Goal: Transaction & Acquisition: Purchase product/service

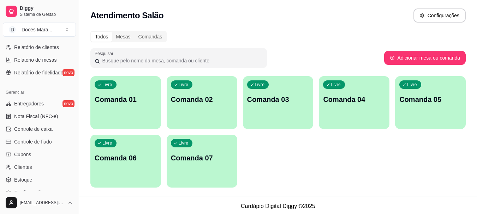
scroll to position [247, 0]
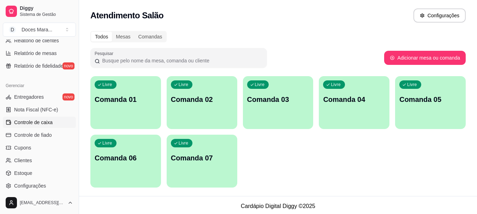
click at [43, 123] on span "Controle de caixa" at bounding box center [33, 122] width 38 height 7
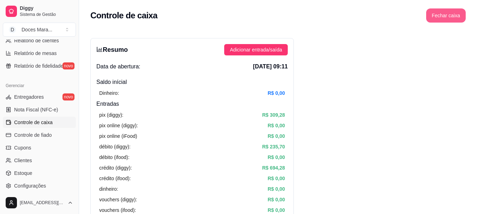
click at [439, 14] on button "Fechar caixa" at bounding box center [446, 15] width 40 height 14
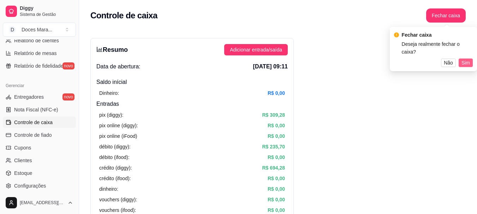
click at [465, 59] on span "Sim" at bounding box center [466, 63] width 8 height 8
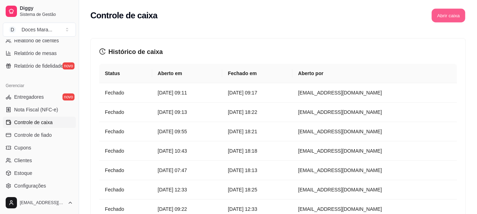
click at [444, 12] on button "Abrir caixa" at bounding box center [449, 16] width 34 height 14
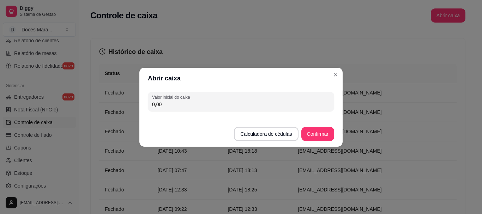
click at [160, 105] on input "0,00" at bounding box center [241, 104] width 178 height 7
type input "35,00"
click at [320, 136] on button "Confirmar" at bounding box center [318, 134] width 33 height 14
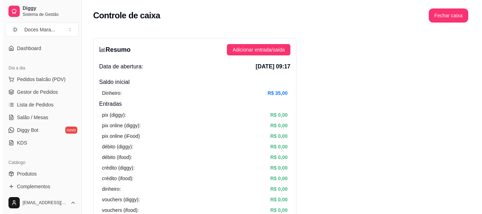
scroll to position [35, 0]
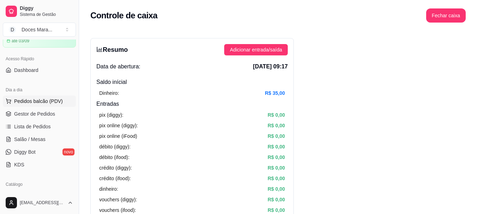
click at [38, 100] on span "Pedidos balcão (PDV)" at bounding box center [38, 101] width 49 height 7
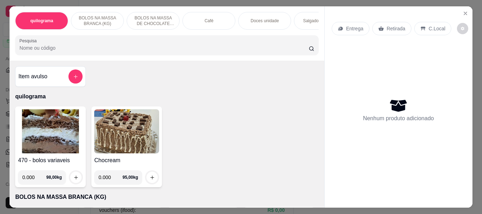
click at [209, 18] on p "Café" at bounding box center [209, 21] width 9 height 6
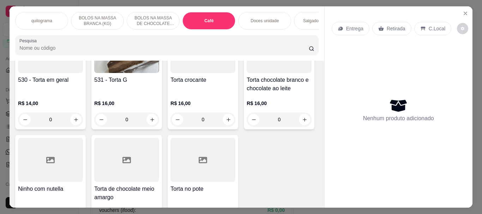
scroll to position [19, 0]
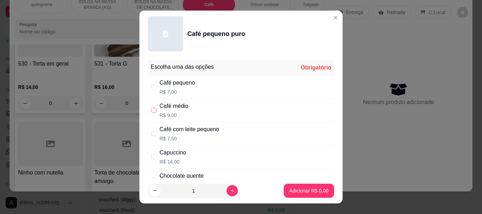
click at [152, 110] on input "" at bounding box center [154, 111] width 6 height 6
radio input "true"
click at [227, 190] on button "increase-product-quantity" at bounding box center [232, 190] width 11 height 11
type input "2"
click at [296, 188] on p "Adicionar R$ 18,00" at bounding box center [308, 191] width 42 height 7
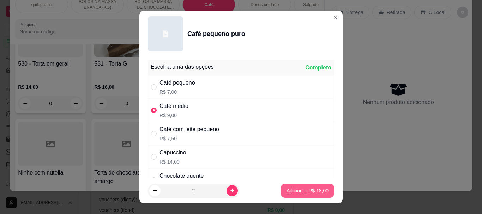
type input "2"
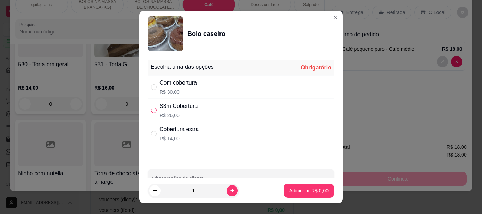
click at [151, 109] on input "" at bounding box center [154, 111] width 6 height 6
radio input "true"
click at [293, 189] on p "Adicionar R$ 26,00" at bounding box center [307, 191] width 41 height 7
type input "1"
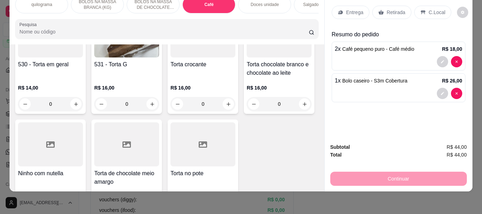
click at [37, 32] on input "Pesquisa" at bounding box center [164, 31] width 290 height 7
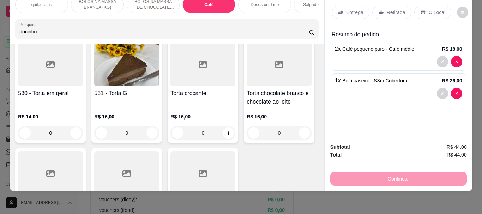
scroll to position [2593, 0]
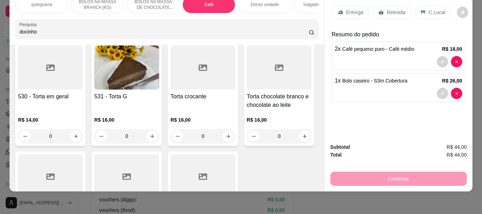
type input "docinho"
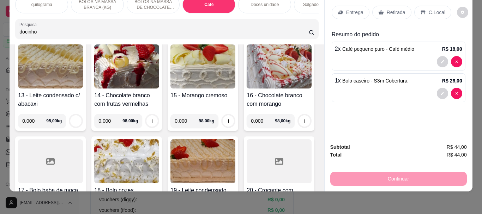
scroll to position [0, 0]
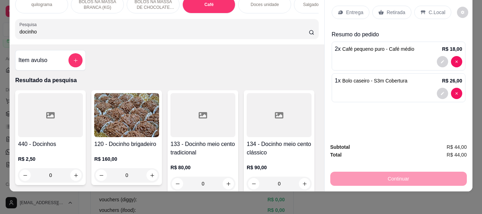
click at [56, 115] on div at bounding box center [50, 115] width 65 height 44
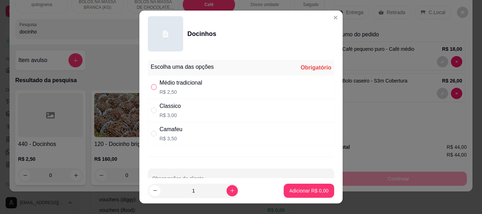
click at [151, 86] on input "" at bounding box center [154, 87] width 6 height 6
radio input "true"
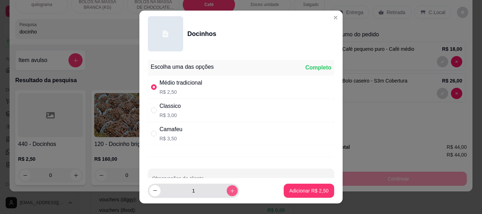
click at [230, 188] on icon "increase-product-quantity" at bounding box center [232, 190] width 5 height 5
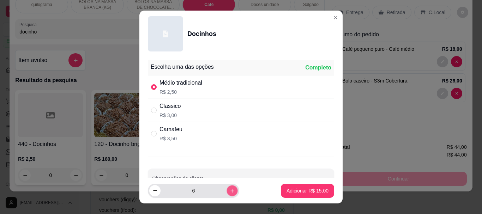
click at [230, 188] on icon "increase-product-quantity" at bounding box center [232, 190] width 5 height 5
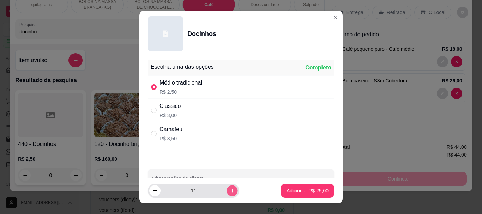
click at [230, 188] on icon "increase-product-quantity" at bounding box center [232, 190] width 5 height 5
type input "12"
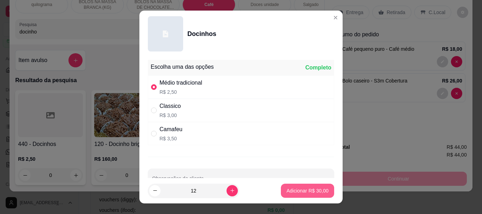
click at [295, 190] on p "Adicionar R$ 30,00" at bounding box center [308, 191] width 42 height 7
type input "12"
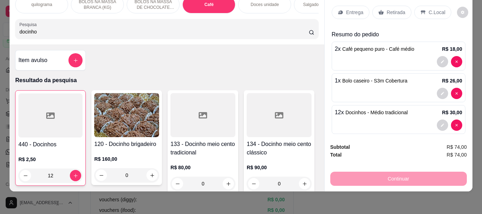
click at [44, 34] on input "docinho" at bounding box center [164, 31] width 290 height 7
type input "d"
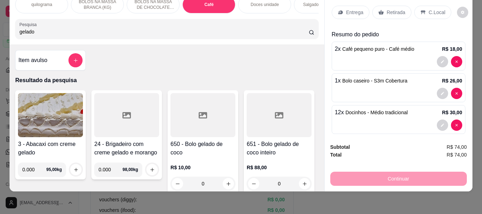
type input "gelado"
click at [172, 131] on div at bounding box center [203, 115] width 65 height 44
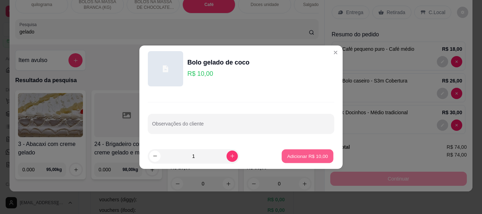
click at [289, 156] on p "Adicionar R$ 10,00" at bounding box center [307, 156] width 41 height 7
type input "1"
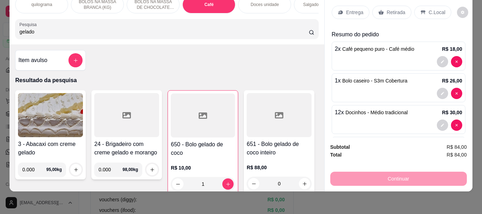
click at [392, 9] on p "Retirada" at bounding box center [396, 12] width 19 height 7
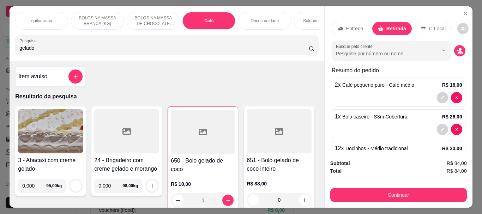
click at [272, 18] on p "Doces unidade" at bounding box center [265, 21] width 28 height 6
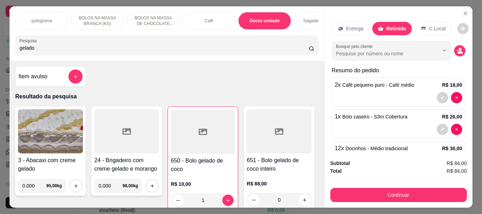
scroll to position [19, 0]
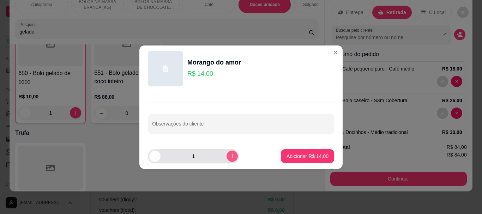
click at [230, 155] on icon "increase-product-quantity" at bounding box center [232, 156] width 5 height 5
type input "4"
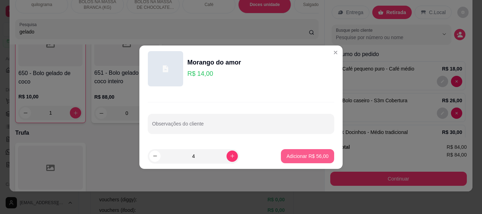
click at [298, 156] on p "Adicionar R$ 56,00" at bounding box center [308, 156] width 42 height 7
type input "4"
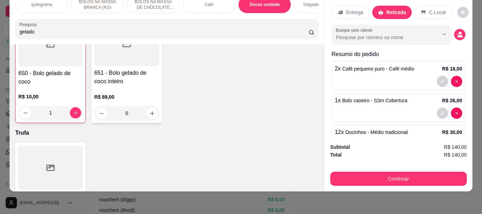
scroll to position [0, 0]
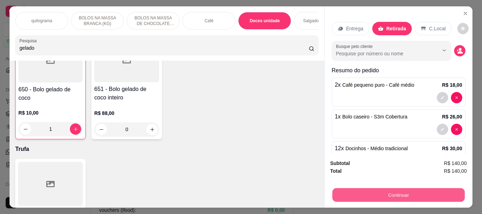
click at [391, 191] on button "Continuar" at bounding box center [398, 195] width 132 height 14
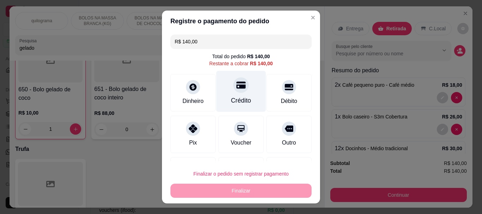
click at [237, 89] on icon at bounding box center [241, 85] width 9 height 9
type input "R$ 0,00"
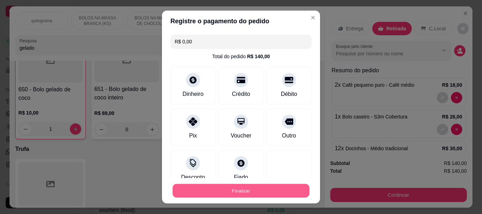
click at [234, 190] on button "Finalizar" at bounding box center [241, 191] width 137 height 14
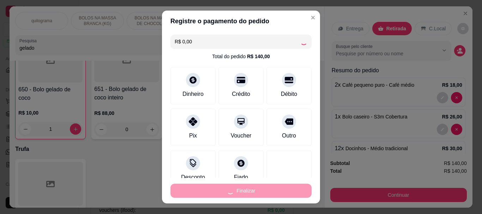
type input "0"
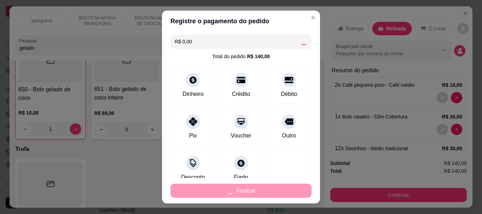
type input "0"
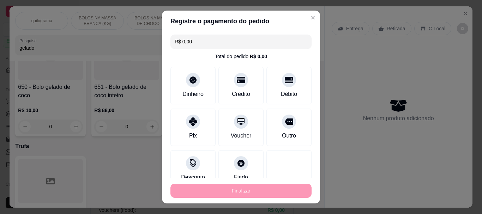
type input "-R$ 140,00"
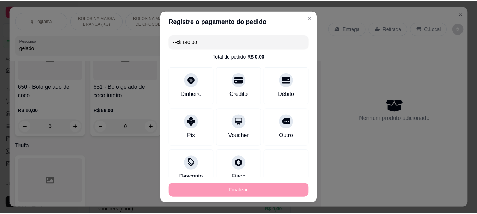
scroll to position [2849, 0]
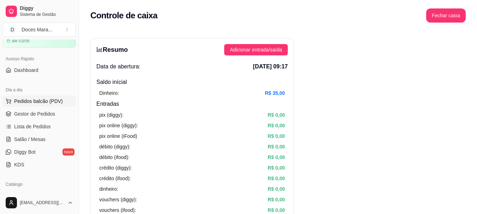
click at [41, 101] on span "Pedidos balcão (PDV)" at bounding box center [38, 101] width 49 height 7
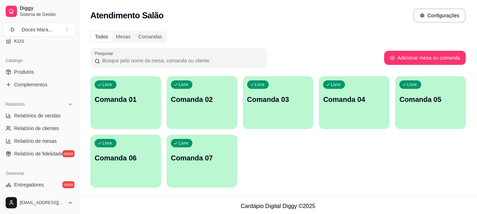
scroll to position [177, 0]
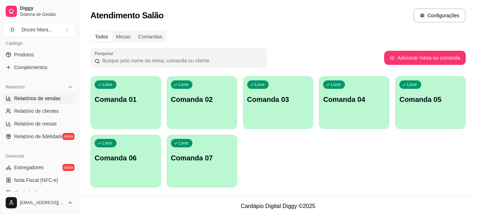
click at [48, 98] on span "Relatórios de vendas" at bounding box center [37, 98] width 47 height 7
select select "ALL"
select select "0"
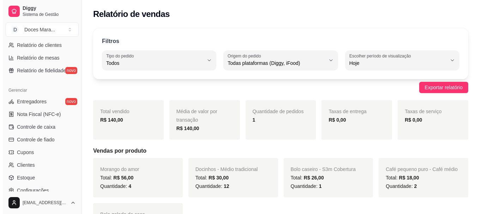
scroll to position [247, 0]
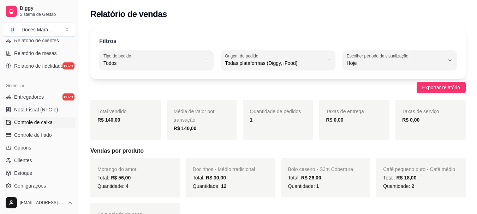
click at [39, 120] on span "Controle de caixa" at bounding box center [33, 122] width 38 height 7
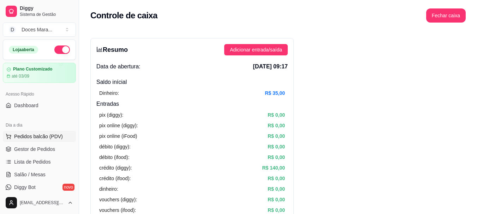
click at [32, 135] on span "Pedidos balcão (PDV)" at bounding box center [38, 136] width 49 height 7
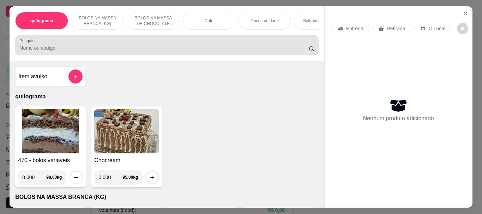
click at [65, 49] on input "Pesquisa" at bounding box center [164, 47] width 290 height 7
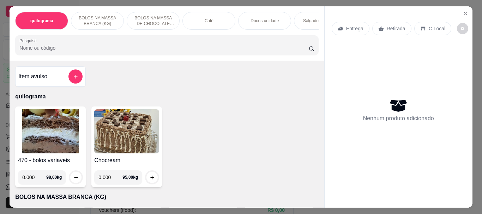
click at [34, 49] on input "Pesquisa" at bounding box center [164, 47] width 290 height 7
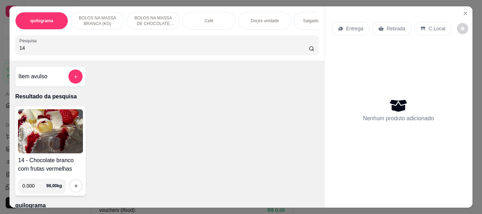
type input "1"
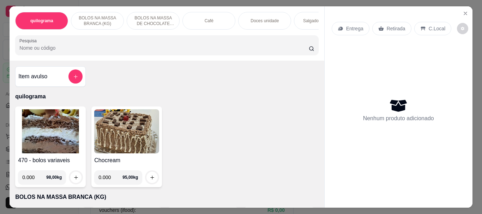
click at [65, 129] on img at bounding box center [50, 131] width 65 height 44
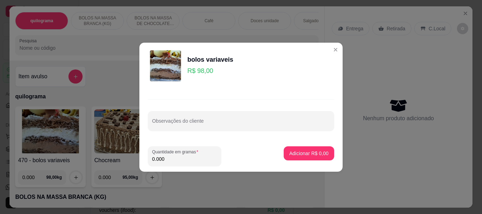
click at [169, 161] on input "0.000" at bounding box center [184, 159] width 65 height 7
type input "0.140"
click at [310, 157] on button "Adicionar R$ 13,72" at bounding box center [308, 154] width 52 height 14
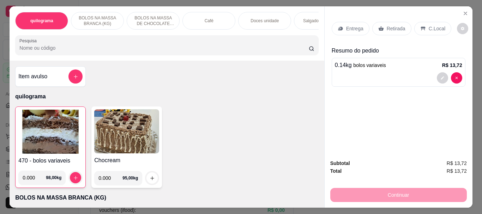
click at [100, 48] on input "Pesquisa" at bounding box center [164, 47] width 290 height 7
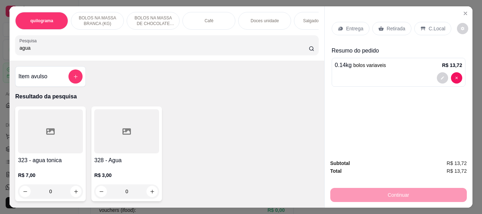
type input "agua"
click at [130, 118] on div at bounding box center [126, 131] width 65 height 44
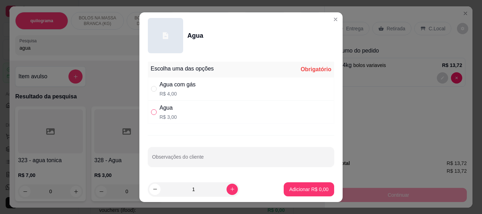
click at [152, 111] on input "" at bounding box center [154, 112] width 6 height 6
radio input "true"
click at [301, 191] on p "Adicionar R$ 3,00" at bounding box center [309, 189] width 38 height 7
type input "1"
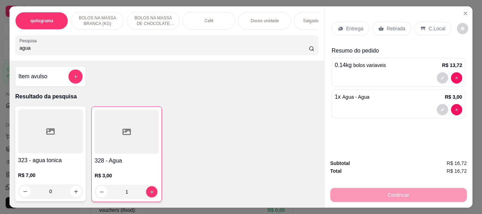
click at [430, 26] on p "C.Local" at bounding box center [437, 28] width 17 height 7
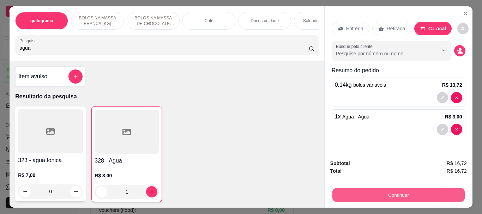
click at [413, 190] on button "Continuar" at bounding box center [398, 195] width 132 height 14
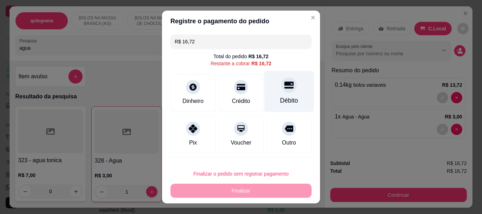
click at [287, 93] on div "Débito" at bounding box center [289, 91] width 50 height 41
type input "R$ 0,00"
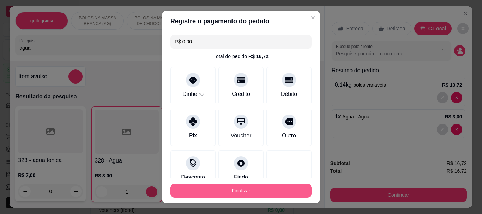
click at [261, 192] on button "Finalizar" at bounding box center [241, 191] width 141 height 14
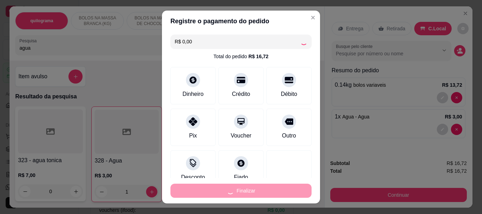
type input "0"
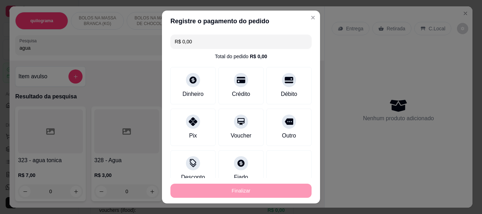
type input "-R$ 16,72"
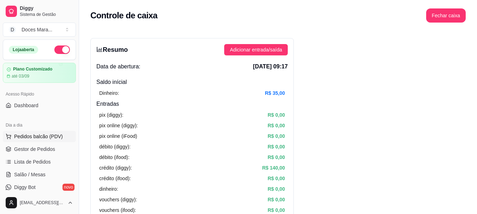
click at [36, 137] on span "Pedidos balcão (PDV)" at bounding box center [38, 136] width 49 height 7
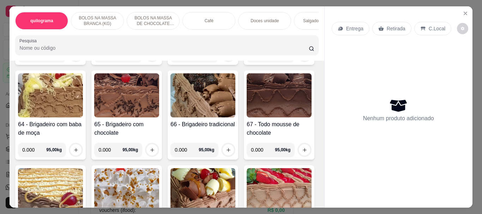
scroll to position [1236, 0]
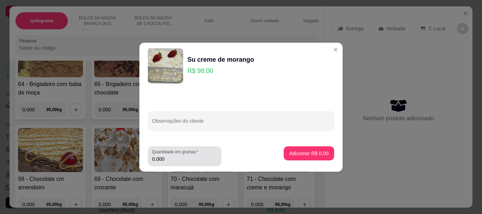
click at [169, 162] on input "0.000" at bounding box center [184, 159] width 65 height 7
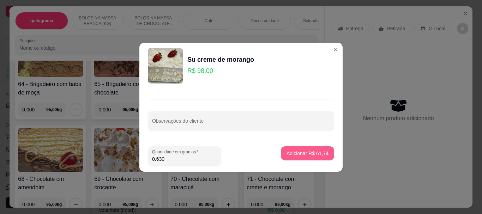
type input "0.630"
click at [297, 153] on p "Adicionar R$ 61,74" at bounding box center [308, 153] width 42 height 7
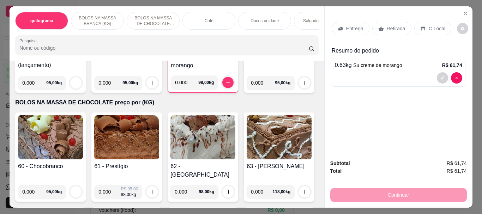
scroll to position [0, 0]
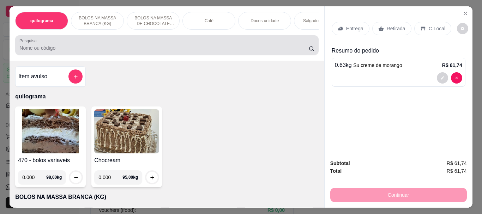
click at [35, 50] on input "Pesquisa" at bounding box center [164, 47] width 290 height 7
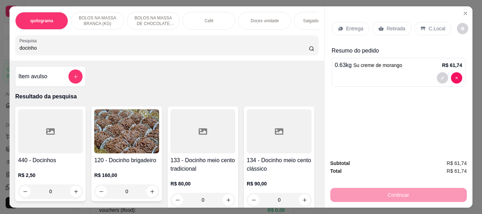
type input "docinho"
click at [46, 132] on icon at bounding box center [50, 132] width 8 height 6
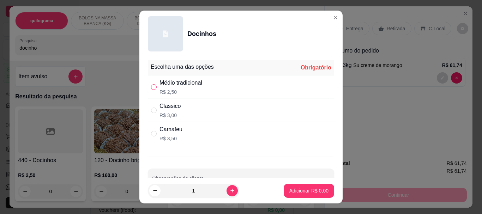
click at [151, 88] on input "" at bounding box center [154, 87] width 6 height 6
radio input "true"
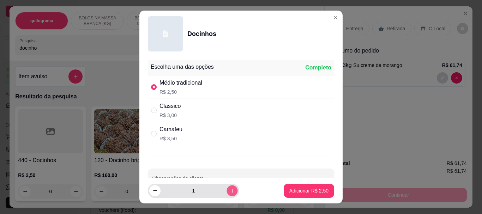
click at [230, 190] on icon "increase-product-quantity" at bounding box center [232, 190] width 5 height 5
type input "4"
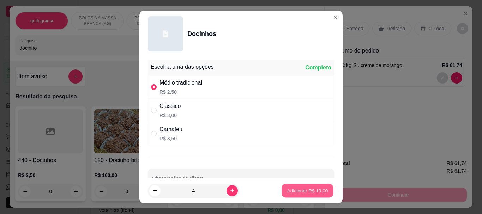
click at [294, 190] on p "Adicionar R$ 10,00" at bounding box center [307, 191] width 41 height 7
type input "4"
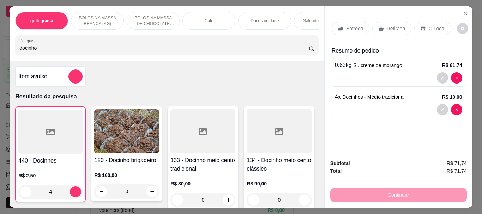
click at [398, 25] on p "Retirada" at bounding box center [396, 28] width 19 height 7
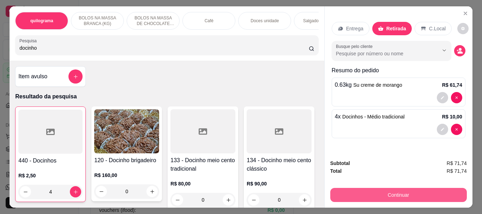
click at [392, 196] on button "Continuar" at bounding box center [399, 195] width 137 height 14
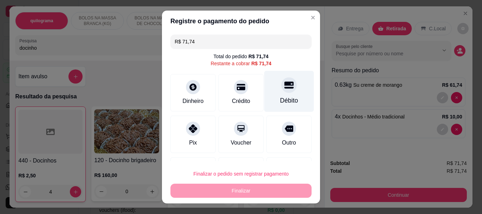
click at [280, 96] on div "Débito" at bounding box center [289, 100] width 18 height 9
type input "R$ 0,00"
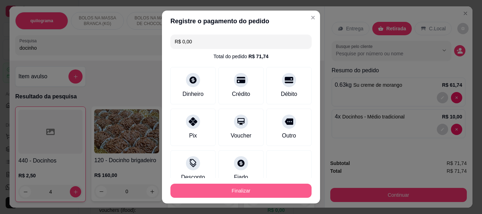
click at [240, 193] on button "Finalizar" at bounding box center [241, 191] width 141 height 14
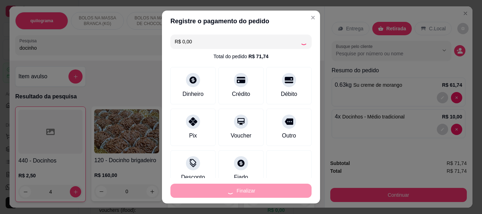
type input "0"
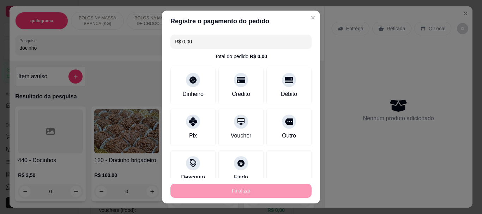
type input "-R$ 71,74"
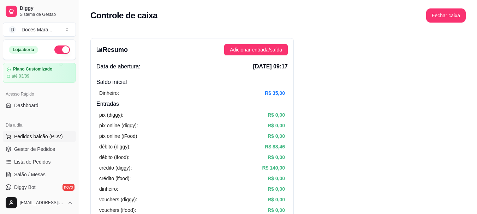
click at [42, 135] on span "Pedidos balcão (PDV)" at bounding box center [38, 136] width 49 height 7
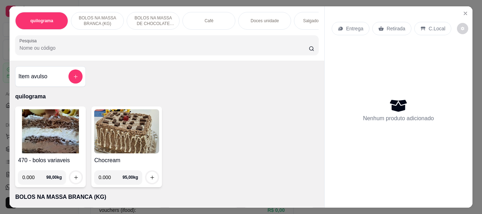
select select "ALL"
select select "0"
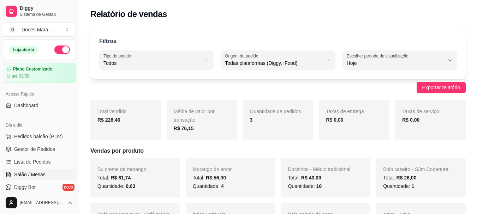
click at [37, 174] on span "Salão / Mesas" at bounding box center [29, 174] width 31 height 7
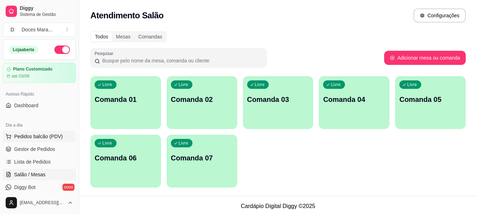
click at [40, 136] on span "Pedidos balcão (PDV)" at bounding box center [38, 136] width 49 height 7
